Goal: Communication & Community: Ask a question

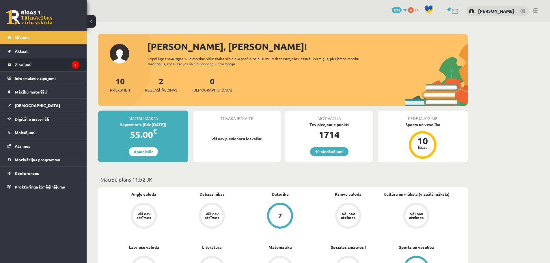
click at [29, 65] on legend "Ziņojumi 2" at bounding box center [47, 64] width 65 height 13
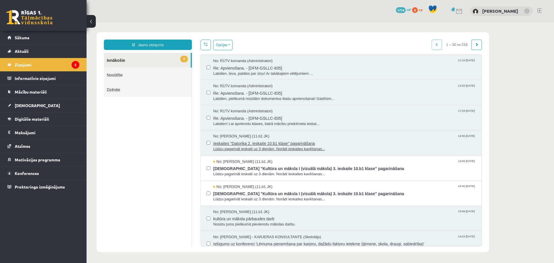
click at [248, 140] on span "Ieskaites "Datorika 2. ieskaite 10.b1 klase" pagarināšana" at bounding box center [344, 142] width 263 height 7
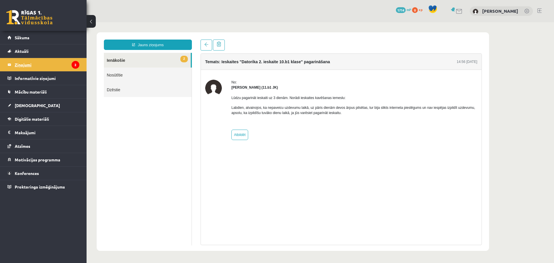
click at [22, 64] on legend "Ziņojumi 2" at bounding box center [47, 64] width 65 height 13
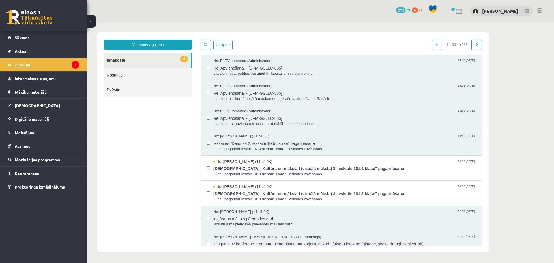
click at [50, 67] on legend "Ziņojumi 2" at bounding box center [47, 64] width 65 height 13
click at [241, 68] on span "Re: Apvienošana. - [DFM-GSLLC-835]" at bounding box center [344, 67] width 263 height 7
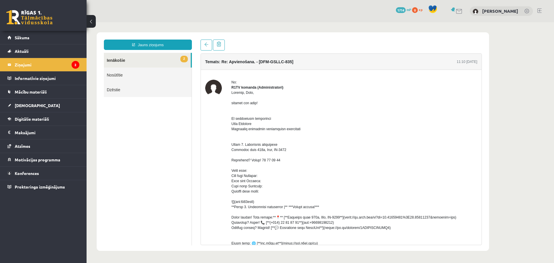
click at [148, 60] on link "2 Ienākošie" at bounding box center [147, 60] width 87 height 15
click at [118, 60] on link "2 Ienākošie" at bounding box center [147, 60] width 87 height 15
click at [209, 46] on link at bounding box center [207, 45] width 12 height 11
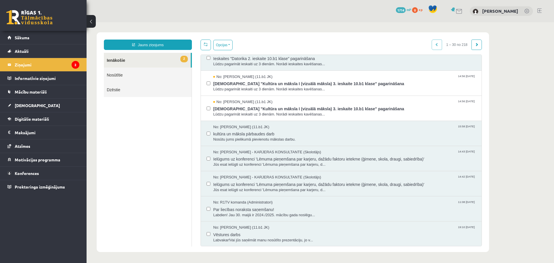
scroll to position [87, 0]
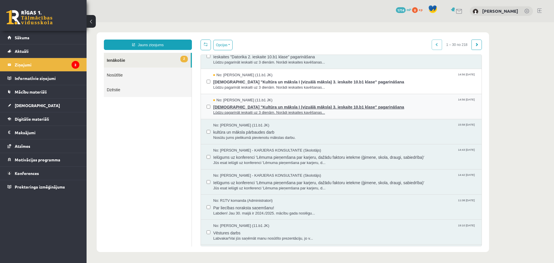
click at [278, 106] on span "Ieskaites "Kultūra un māksla I (vizuālā māksla) 3. ieskaite 10.b1 klase" pagari…" at bounding box center [344, 106] width 263 height 7
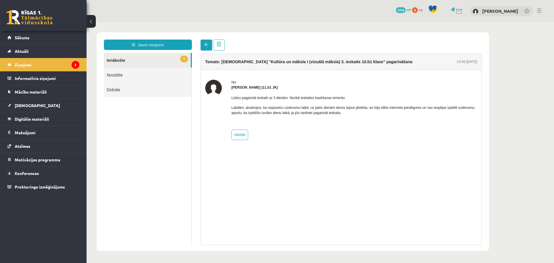
scroll to position [0, 0]
click at [203, 44] on link at bounding box center [207, 45] width 12 height 11
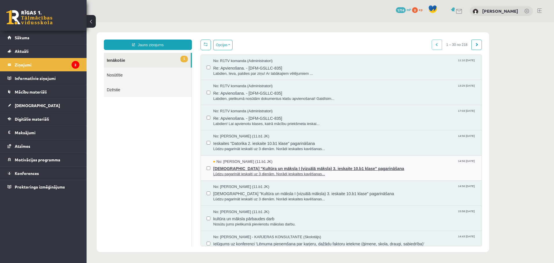
click at [245, 163] on span "No: Grigorijs Ivanovs (11.b1 JK)" at bounding box center [242, 161] width 59 height 5
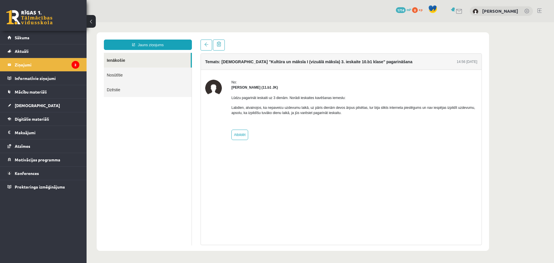
click at [171, 56] on link "Ienākošie" at bounding box center [147, 60] width 87 height 15
click at [126, 60] on link "Ienākošie" at bounding box center [147, 60] width 87 height 15
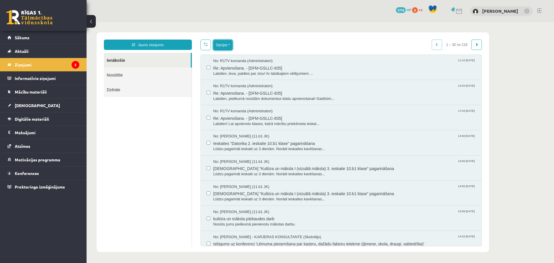
click at [228, 46] on button "Opcijas" at bounding box center [222, 45] width 19 height 10
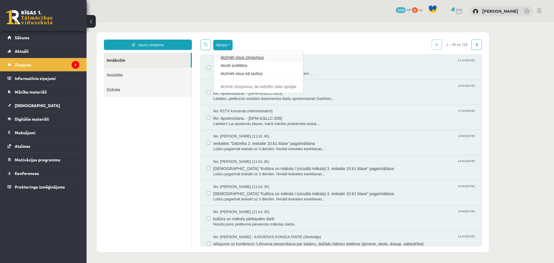
click at [247, 59] on link "Atzīmēt visus ziņojumus" at bounding box center [259, 58] width 76 height 6
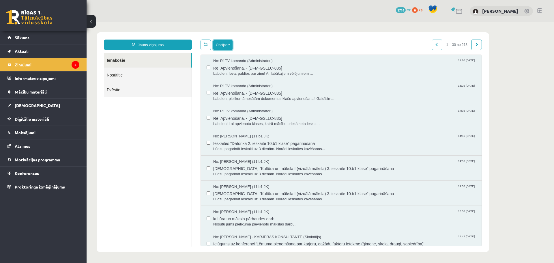
click at [230, 46] on button "Opcijas" at bounding box center [222, 45] width 19 height 10
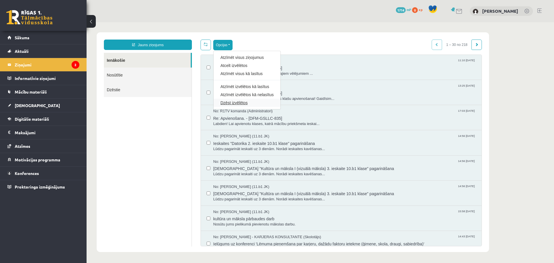
click at [240, 104] on link "Dzēst izvēlētos" at bounding box center [247, 103] width 53 height 6
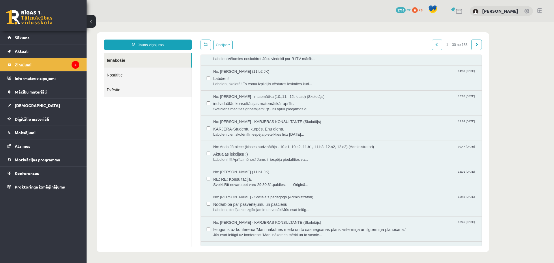
scroll to position [231, 0]
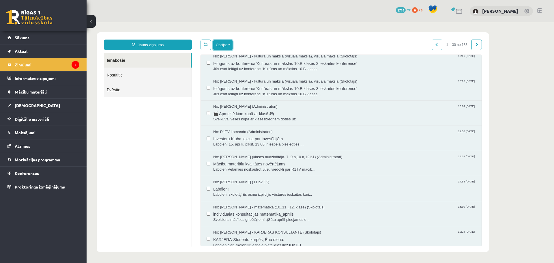
click at [222, 41] on button "Opcijas" at bounding box center [222, 45] width 19 height 10
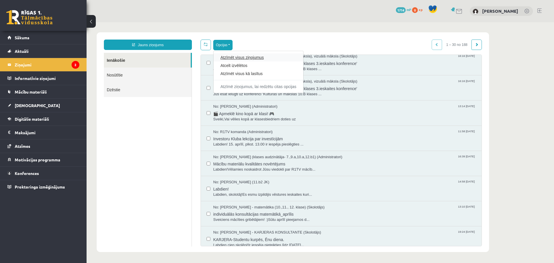
click at [257, 57] on link "Atzīmēt visus ziņojumus" at bounding box center [259, 58] width 76 height 6
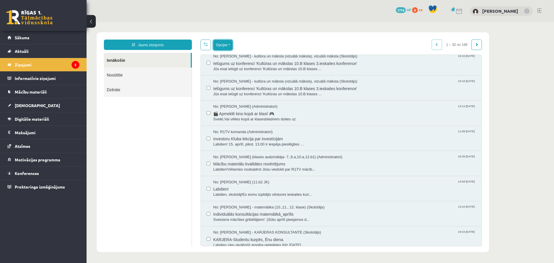
click at [229, 45] on button "Opcijas" at bounding box center [222, 45] width 19 height 10
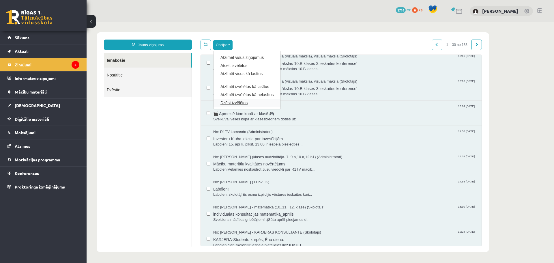
click at [236, 101] on link "Dzēst izvēlētos" at bounding box center [247, 103] width 53 height 6
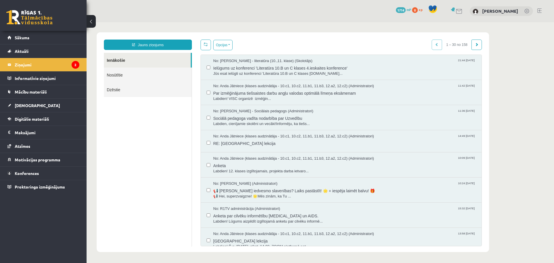
scroll to position [0, 0]
click at [226, 45] on button "Opcijas" at bounding box center [222, 45] width 19 height 10
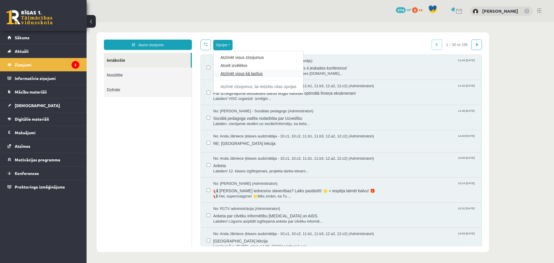
click at [241, 73] on link "Atzīmēt visus kā lasītus" at bounding box center [259, 74] width 76 height 6
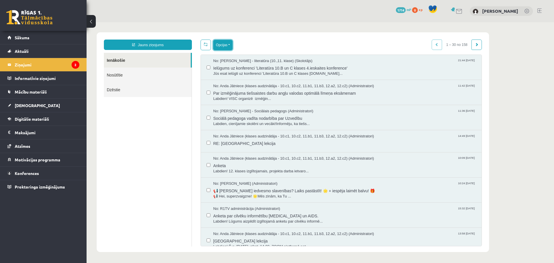
click at [227, 47] on button "Opcijas" at bounding box center [222, 45] width 19 height 10
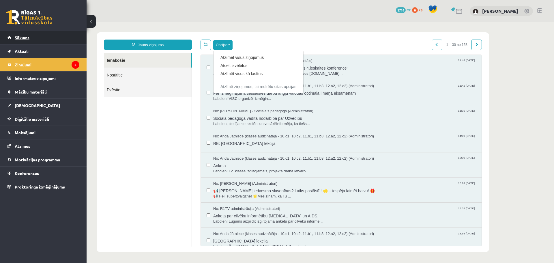
click at [25, 35] on link "Sākums" at bounding box center [44, 37] width 72 height 13
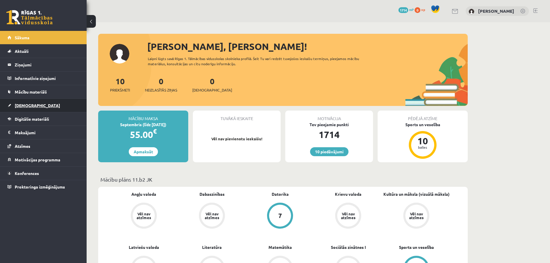
click at [23, 104] on span "[DEMOGRAPHIC_DATA]" at bounding box center [37, 105] width 45 height 5
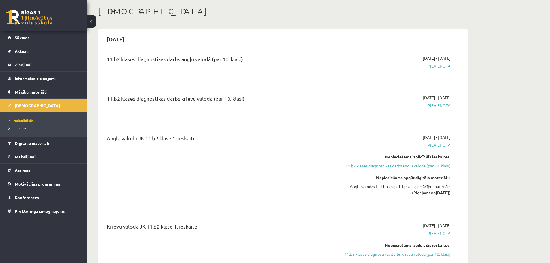
scroll to position [29, 0]
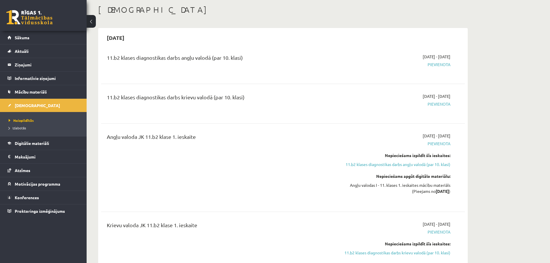
click at [383, 165] on link "11.b2 klases diagnostikas darbs angļu valodā (par 10. klasi)" at bounding box center [396, 164] width 109 height 6
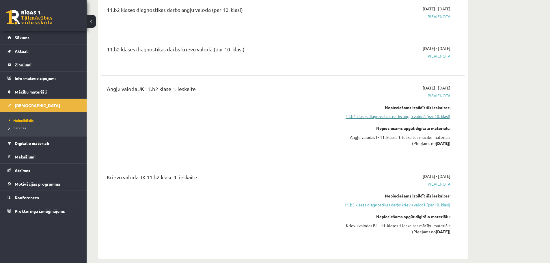
click at [363, 117] on link "11.b2 klases diagnostikas darbs angļu valodā (par 10. klasi)" at bounding box center [396, 116] width 109 height 6
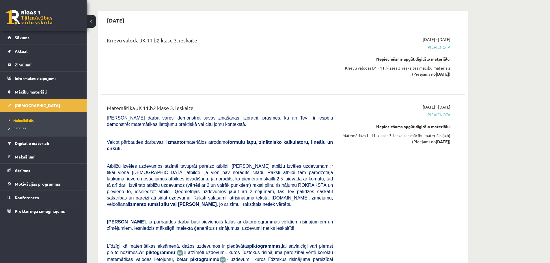
scroll to position [2704, 0]
click at [35, 169] on link "Atzīmes" at bounding box center [44, 170] width 72 height 13
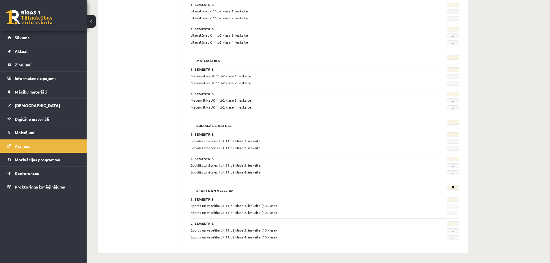
scroll to position [495, 0]
click at [27, 102] on link "[DEMOGRAPHIC_DATA]" at bounding box center [44, 105] width 72 height 13
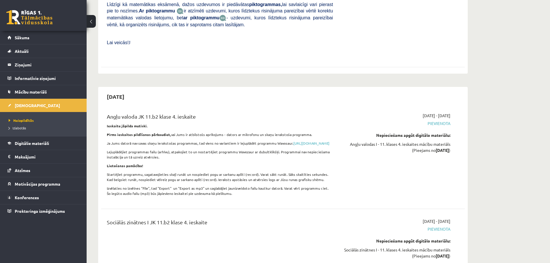
scroll to position [3249, 0]
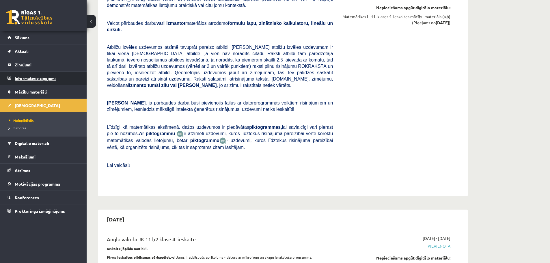
click at [33, 78] on legend "Informatīvie ziņojumi 0" at bounding box center [47, 78] width 65 height 13
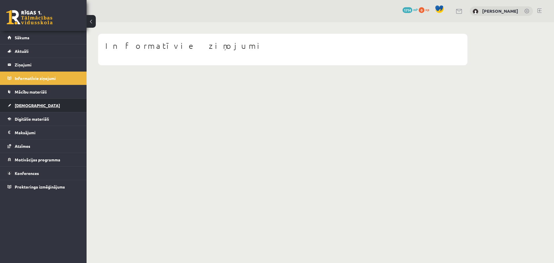
click at [29, 104] on span "[DEMOGRAPHIC_DATA]" at bounding box center [37, 105] width 45 height 5
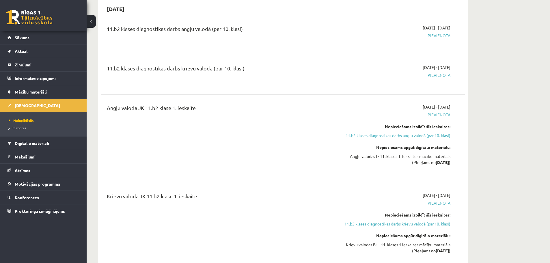
click at [373, 135] on link "11.b2 klases diagnostikas darbs angļu valodā (par 10. klasi)" at bounding box center [396, 136] width 109 height 6
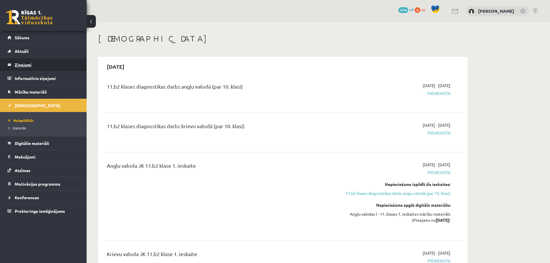
click at [20, 65] on legend "Ziņojumi 0" at bounding box center [47, 64] width 65 height 13
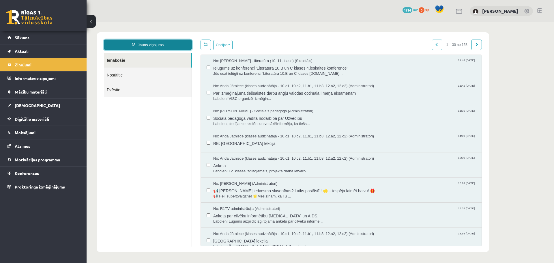
click at [149, 44] on link "Jauns ziņojums" at bounding box center [148, 45] width 88 height 10
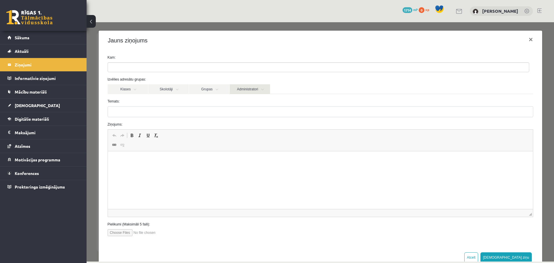
click at [257, 89] on link "Administratori" at bounding box center [250, 89] width 40 height 10
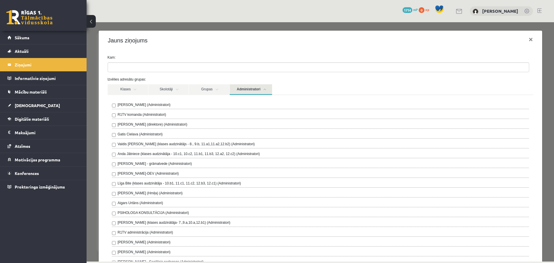
click at [116, 115] on div "R1TV komanda (Administratori)" at bounding box center [320, 115] width 417 height 7
click at [222, 54] on div "**********" at bounding box center [321, 243] width 444 height 386
click at [258, 88] on link "Administratori" at bounding box center [251, 89] width 42 height 11
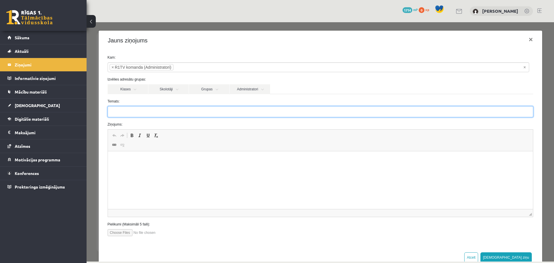
click at [193, 115] on input "Temats:" at bounding box center [321, 111] width 426 height 11
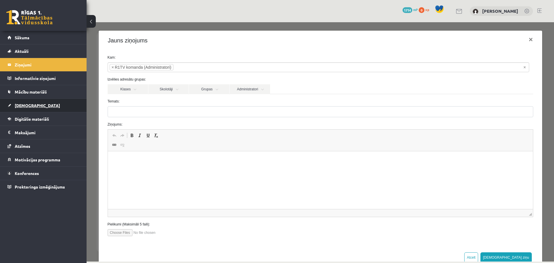
click at [20, 105] on span "[DEMOGRAPHIC_DATA]" at bounding box center [37, 105] width 45 height 5
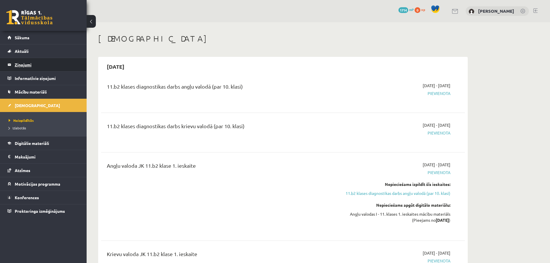
click at [20, 63] on legend "Ziņojumi 0" at bounding box center [47, 64] width 65 height 13
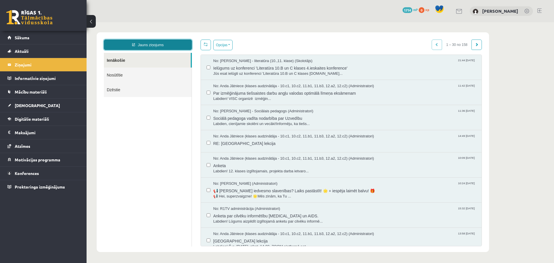
click at [148, 45] on link "Jauns ziņojums" at bounding box center [148, 45] width 88 height 10
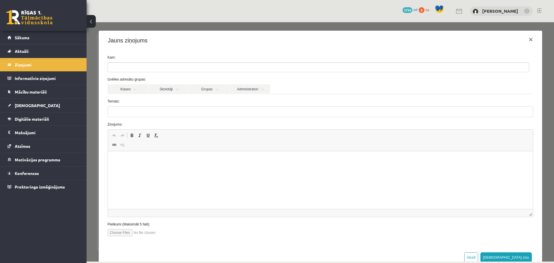
click at [149, 68] on ul at bounding box center [318, 67] width 421 height 9
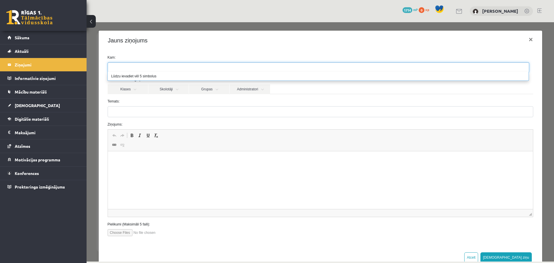
click at [206, 103] on label "Temats:" at bounding box center [320, 101] width 434 height 5
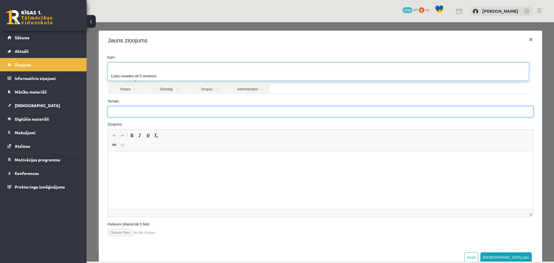
click at [206, 106] on input "Temats:" at bounding box center [321, 111] width 426 height 11
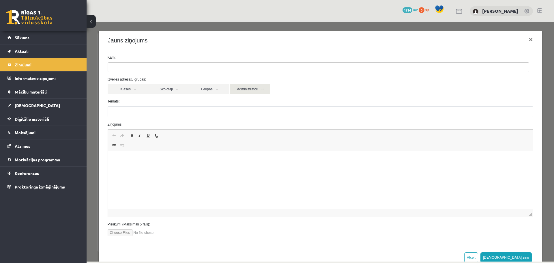
click at [248, 89] on link "Administratori" at bounding box center [250, 89] width 40 height 10
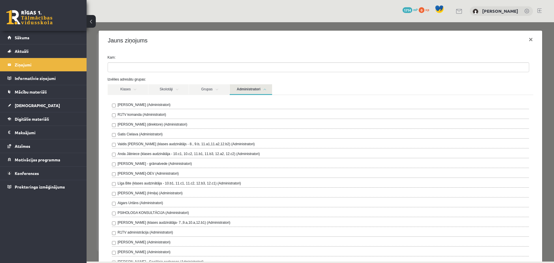
click at [143, 117] on div "R1TV komanda (Administratori)" at bounding box center [320, 115] width 417 height 7
click at [144, 114] on label "R1TV komanda (Administratori)" at bounding box center [142, 114] width 48 height 5
click at [311, 80] on label "Izvēlies adresātu grupas:" at bounding box center [320, 79] width 434 height 5
click at [263, 89] on link "Administratori" at bounding box center [251, 89] width 42 height 11
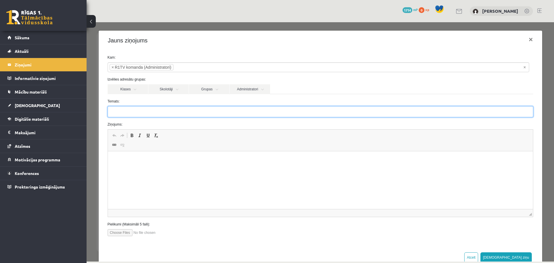
click at [145, 112] on input "Temats:" at bounding box center [321, 111] width 426 height 11
type input "**********"
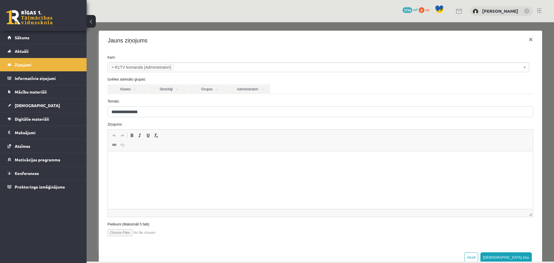
click at [140, 169] on html at bounding box center [320, 160] width 425 height 18
click at [146, 170] on p "**********" at bounding box center [318, 170] width 410 height 6
click at [161, 169] on p "**********" at bounding box center [318, 170] width 410 height 6
click at [206, 169] on p "**********" at bounding box center [318, 170] width 410 height 6
click at [222, 168] on p "**********" at bounding box center [318, 170] width 410 height 6
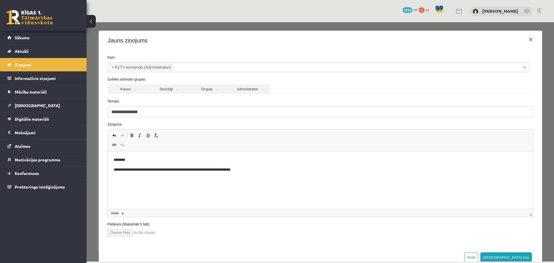
click at [248, 171] on p "**********" at bounding box center [318, 170] width 410 height 6
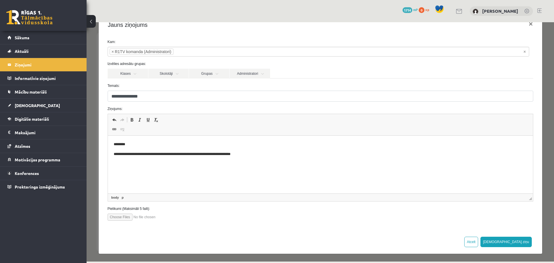
scroll to position [16, 0]
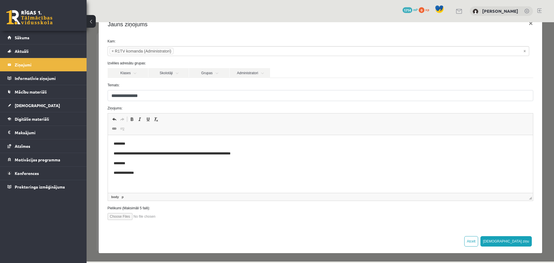
click at [224, 153] on p "**********" at bounding box center [318, 154] width 410 height 6
click at [143, 174] on p "**********" at bounding box center [318, 173] width 410 height 6
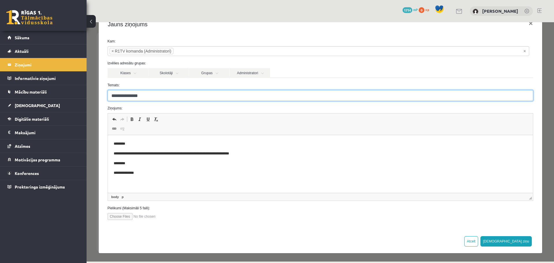
click at [167, 98] on input "**********" at bounding box center [321, 95] width 426 height 11
type input "**********"
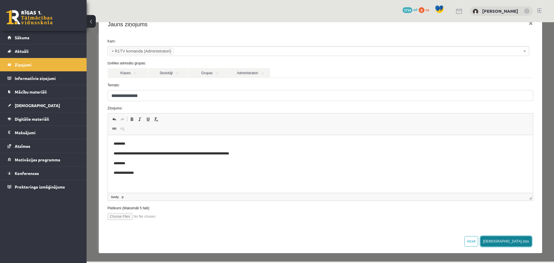
click at [520, 240] on button "[DEMOGRAPHIC_DATA] ziņu" at bounding box center [506, 241] width 51 height 10
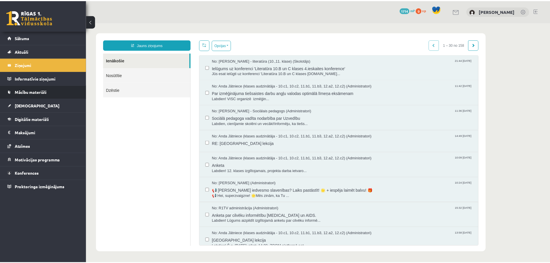
scroll to position [0, 0]
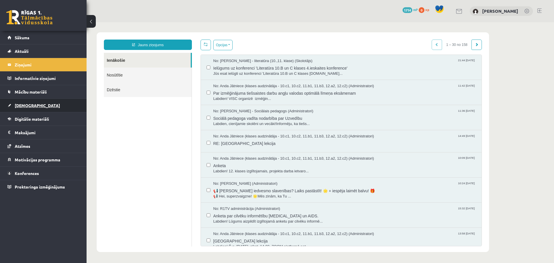
click at [19, 101] on link "[DEMOGRAPHIC_DATA]" at bounding box center [44, 105] width 72 height 13
